Goal: Find specific page/section: Find specific page/section

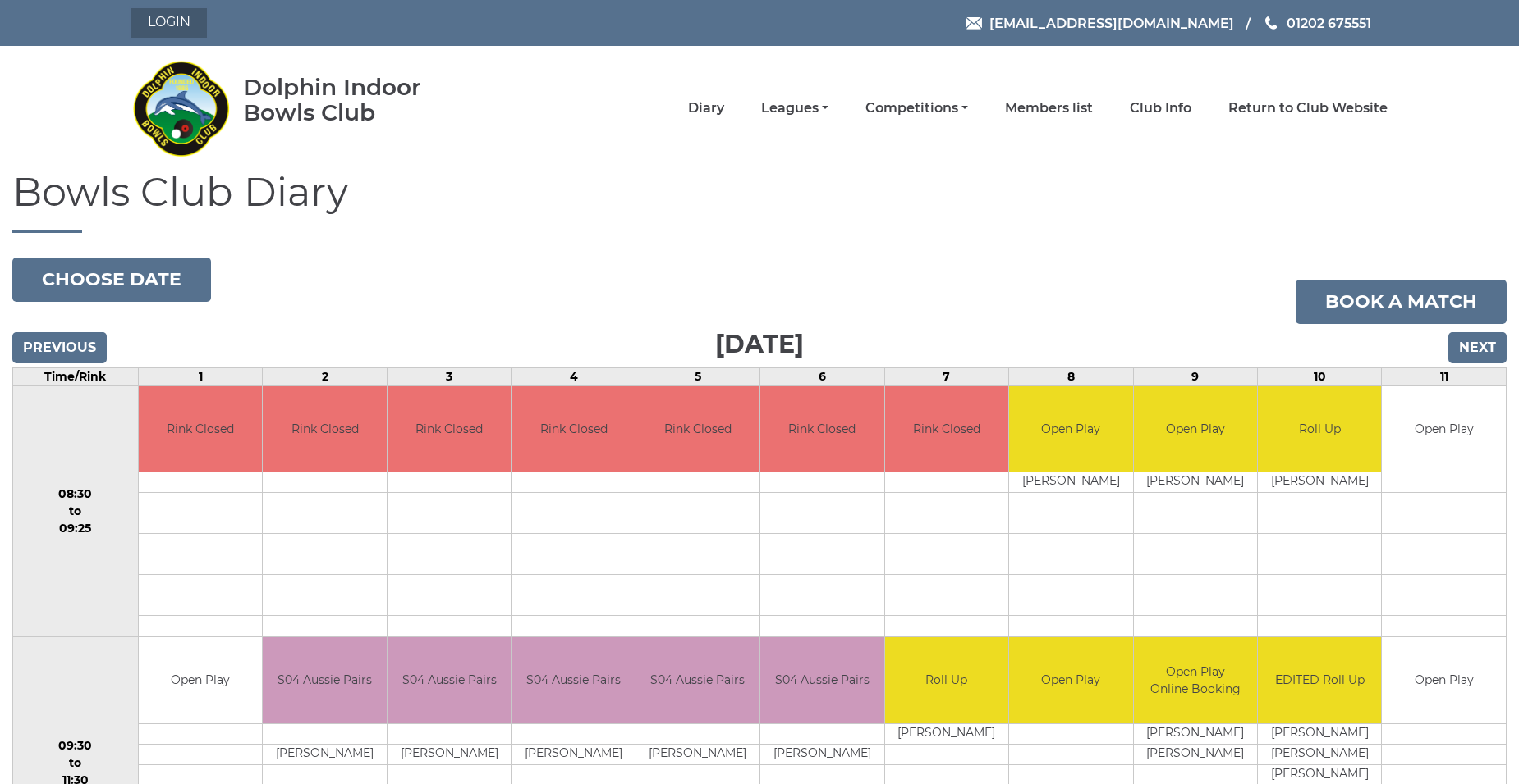
click at [167, 20] on link "Login" at bounding box center [169, 23] width 76 height 29
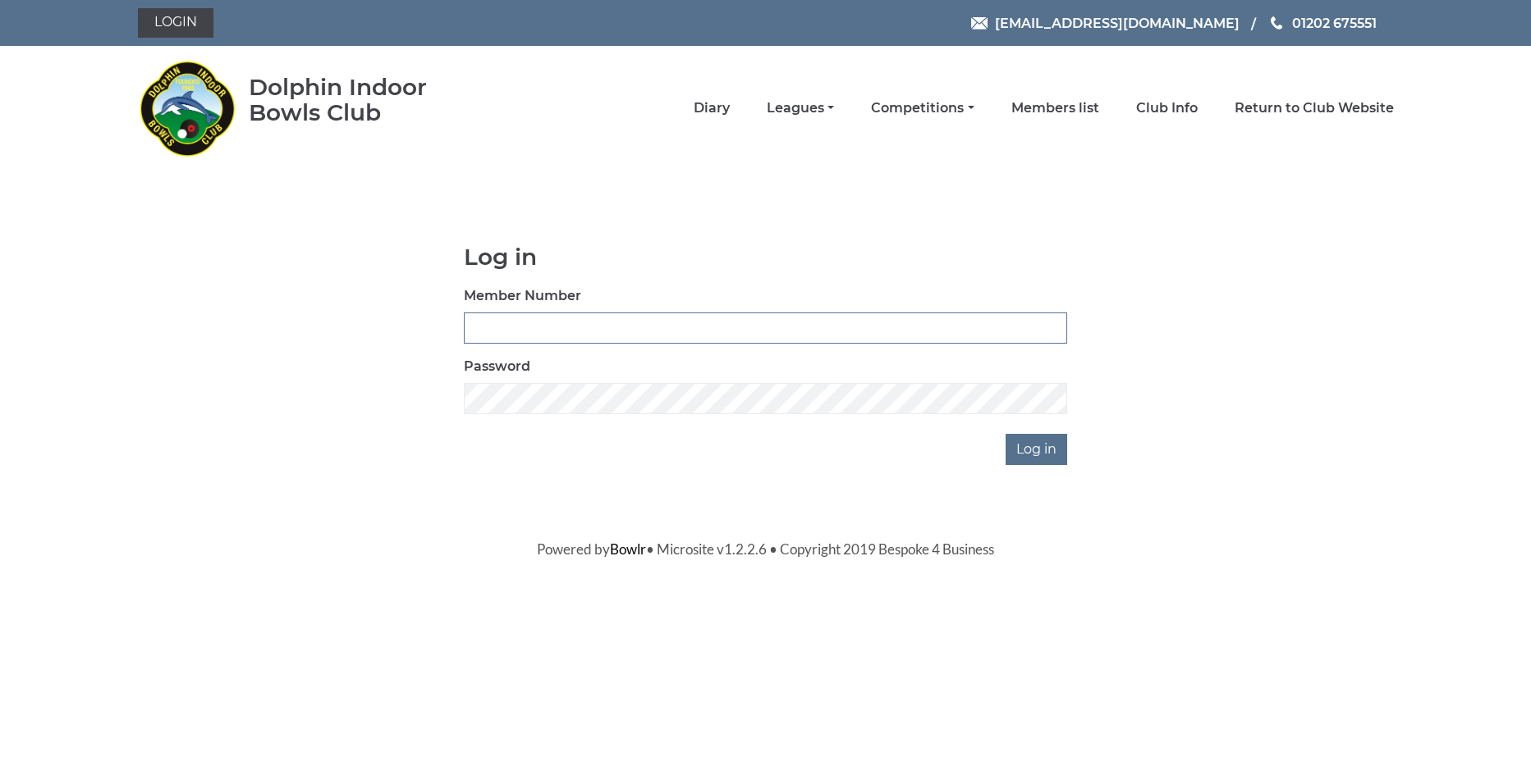
click at [647, 318] on input "Member Number" at bounding box center [766, 328] width 604 height 31
type input "2211"
click at [1005, 434] on input "Log in" at bounding box center [1036, 450] width 62 height 31
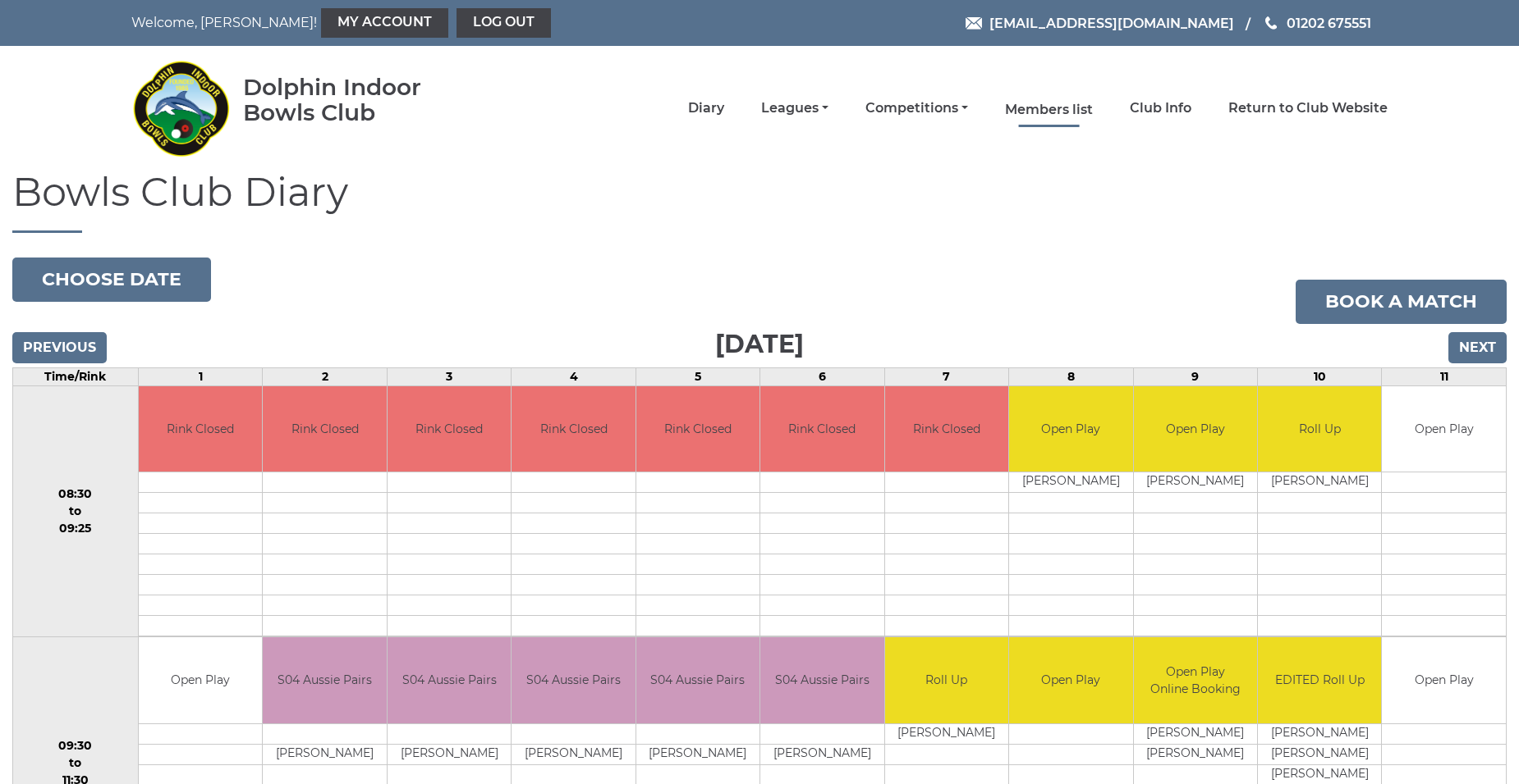
click at [1079, 108] on link "Members list" at bounding box center [1049, 109] width 88 height 18
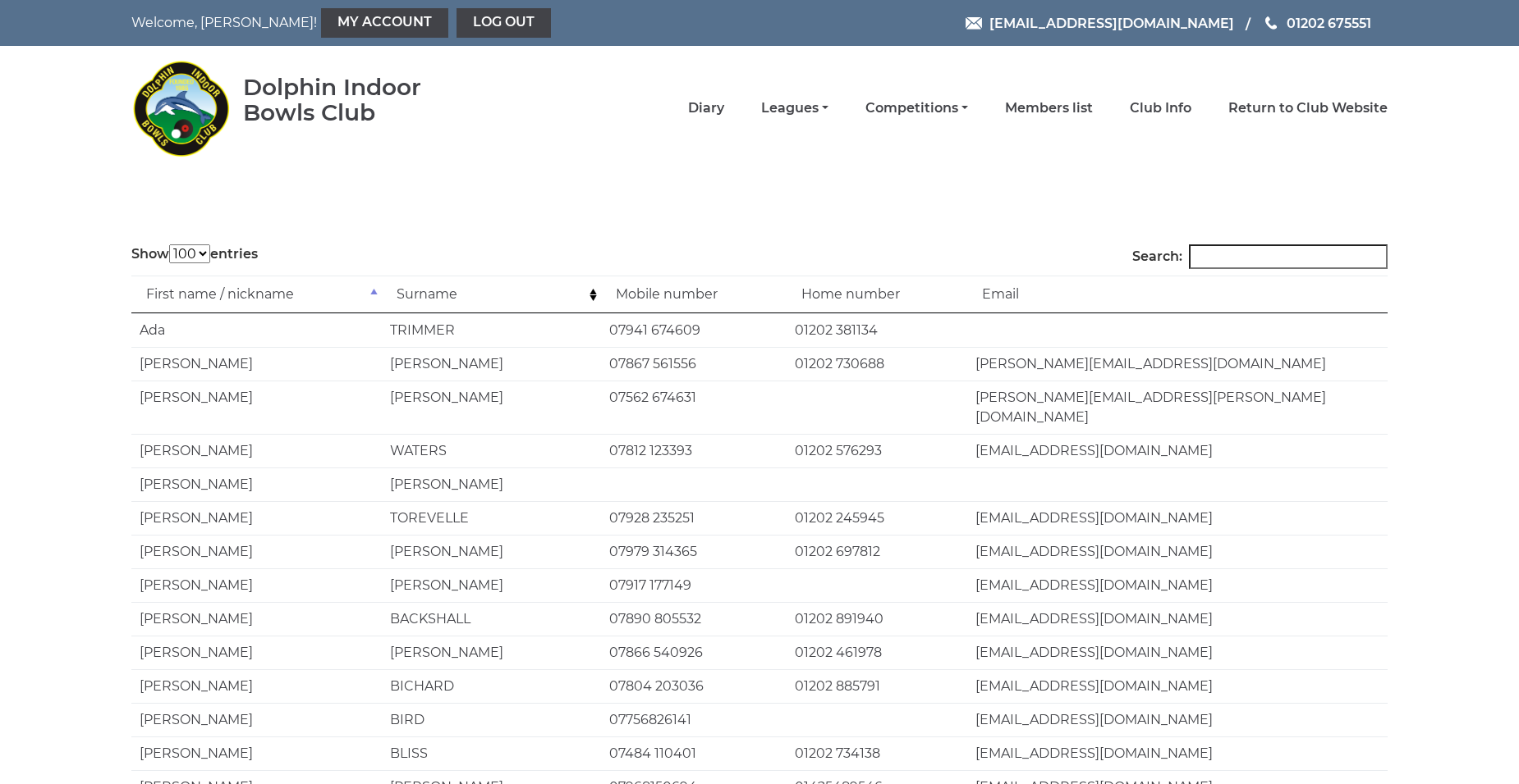
select select "100"
click at [1232, 245] on input "Search:" at bounding box center [1288, 256] width 199 height 25
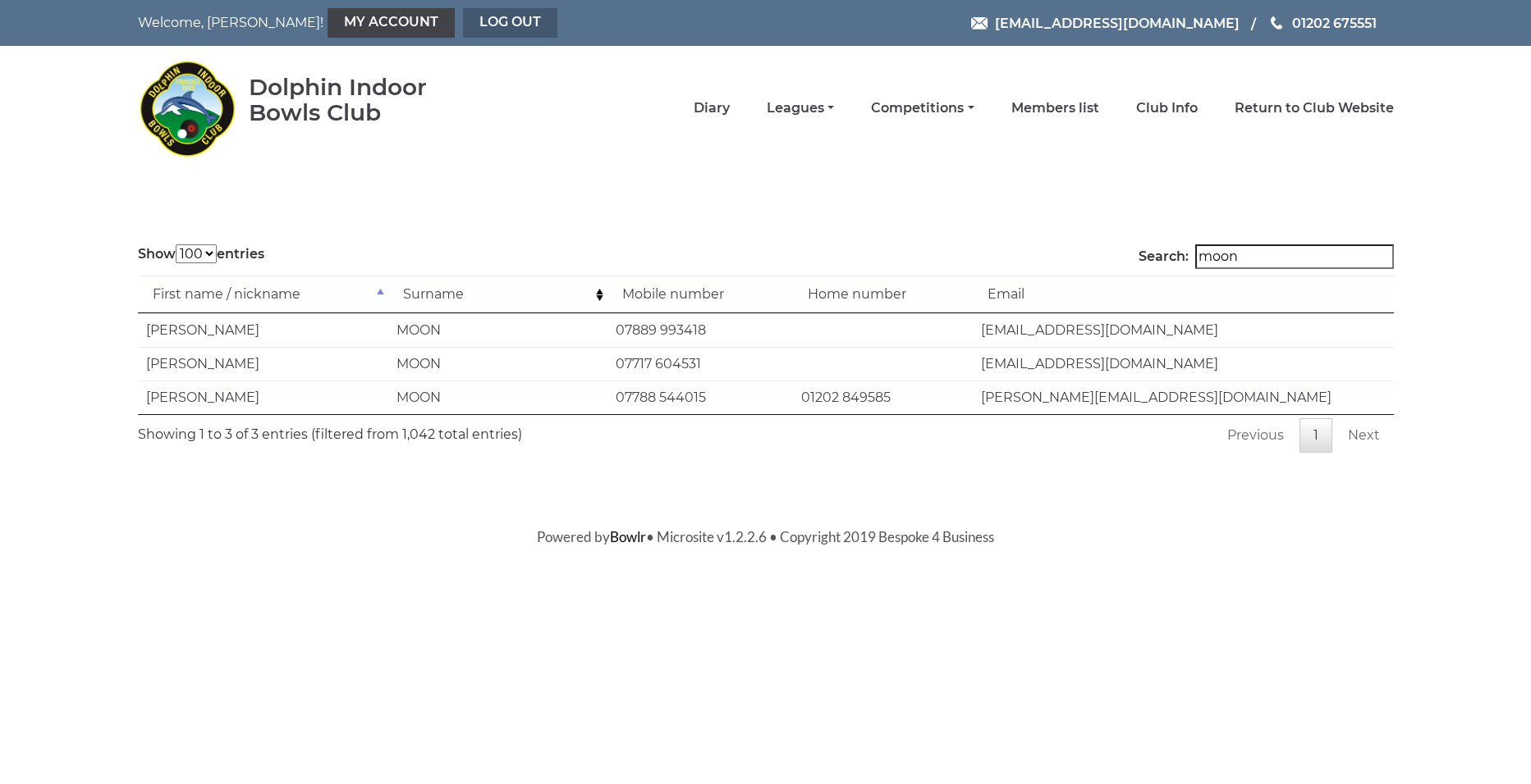
type input "moon"
click at [463, 28] on link "Log out" at bounding box center [510, 23] width 95 height 29
